Goal: Find specific page/section: Find specific page/section

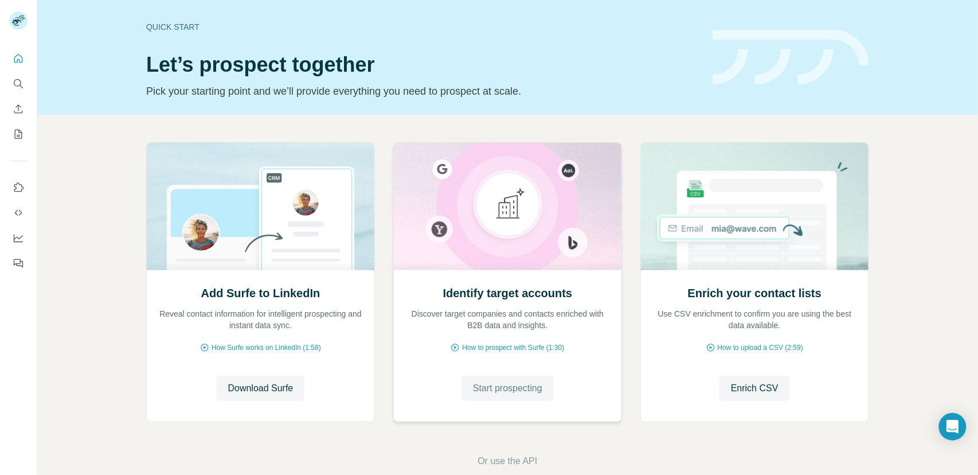
click at [523, 392] on span "Start prospecting" at bounding box center [507, 388] width 69 height 14
